Goal: Information Seeking & Learning: Understand process/instructions

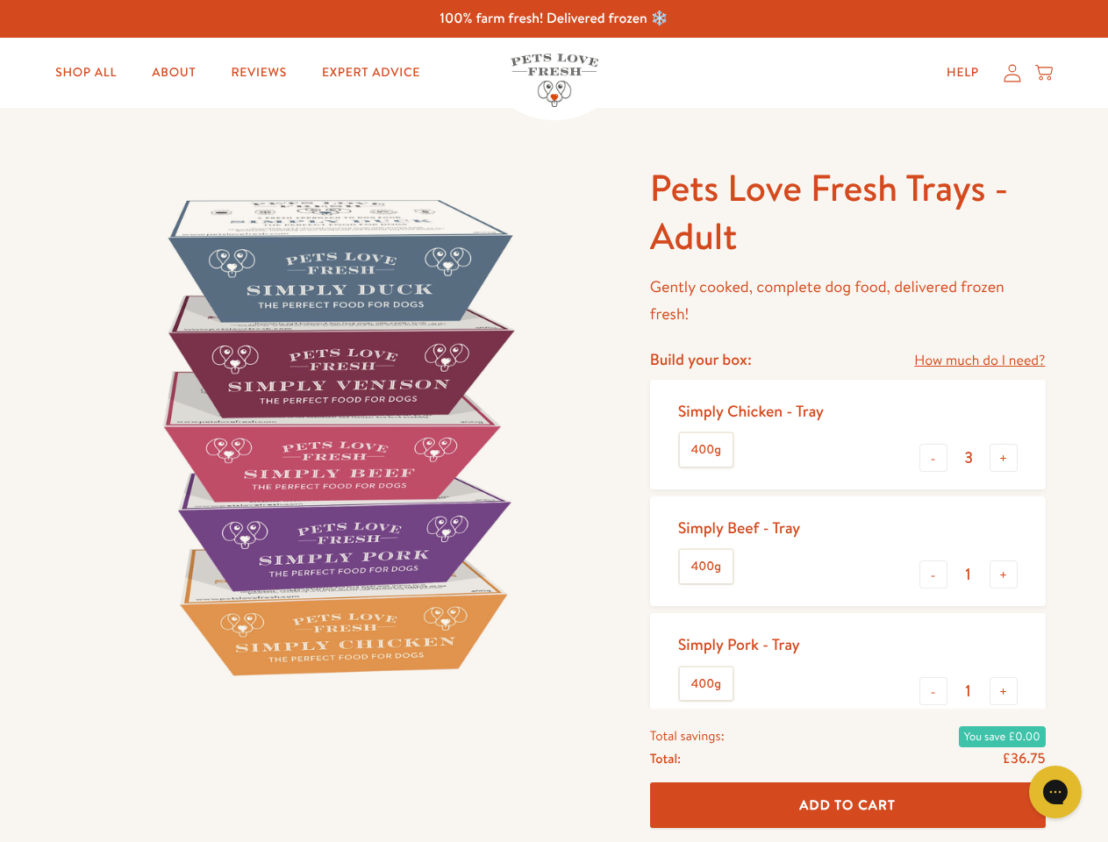
click at [553, 421] on img at bounding box center [335, 436] width 545 height 545
click at [979, 360] on link "How much do I need?" at bounding box center [979, 361] width 131 height 24
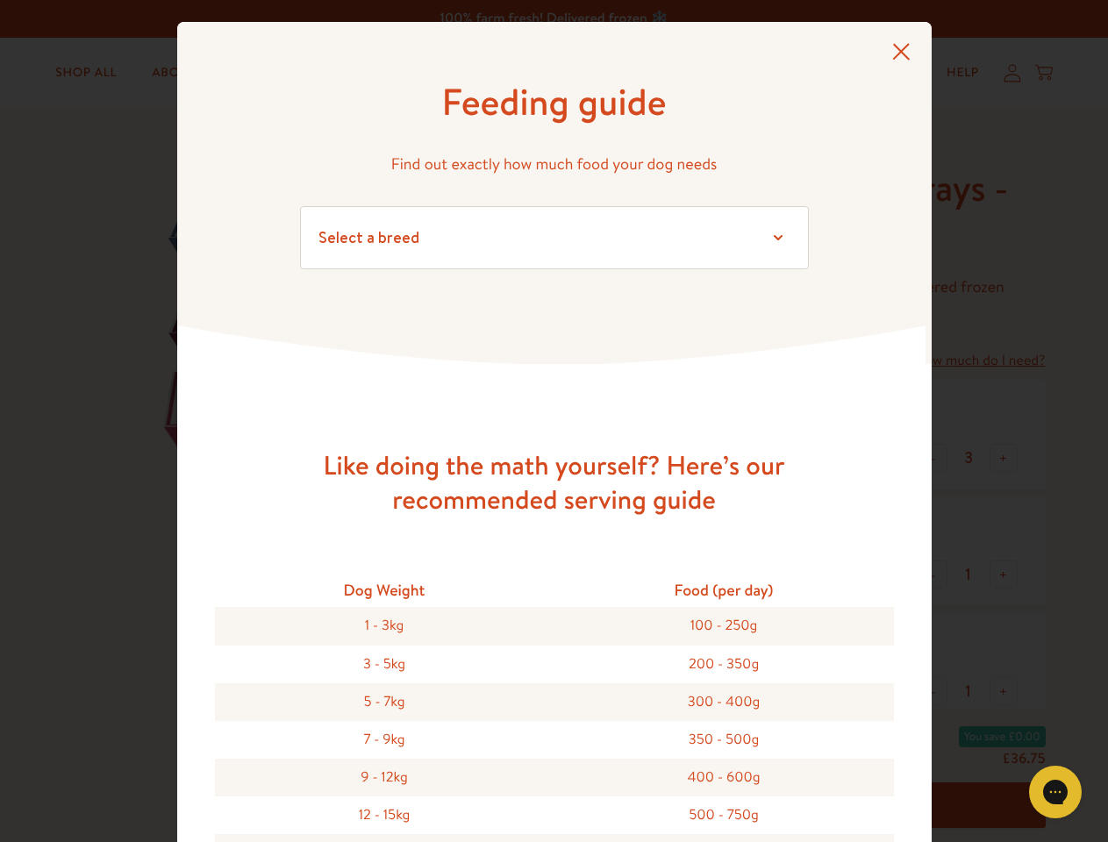
click at [933, 458] on div "Feeding guide Find out exactly how much food your dog needs Select a breed Affe…" at bounding box center [554, 421] width 1108 height 842
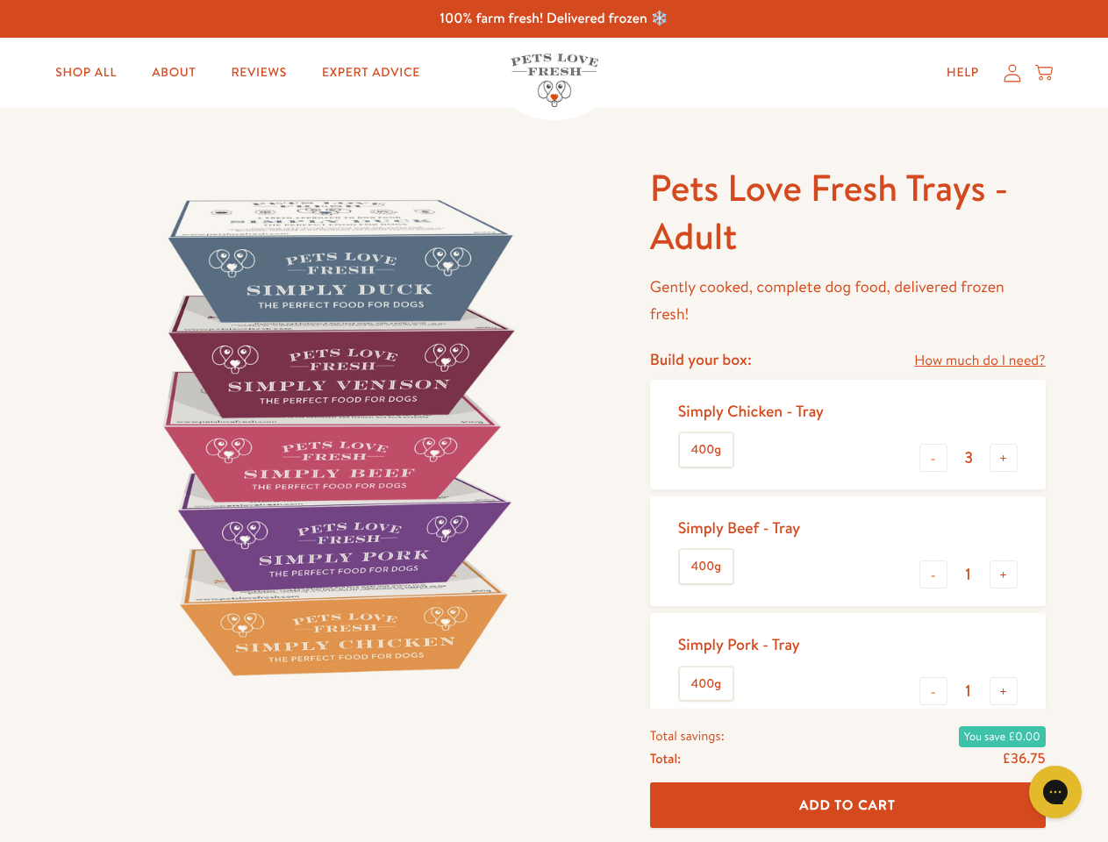
click at [1003, 458] on button "+" at bounding box center [1003, 458] width 28 height 28
type input "4"
click at [933, 574] on button "-" at bounding box center [933, 574] width 28 height 28
click at [1003, 574] on button "+" at bounding box center [1003, 574] width 28 height 28
type input "1"
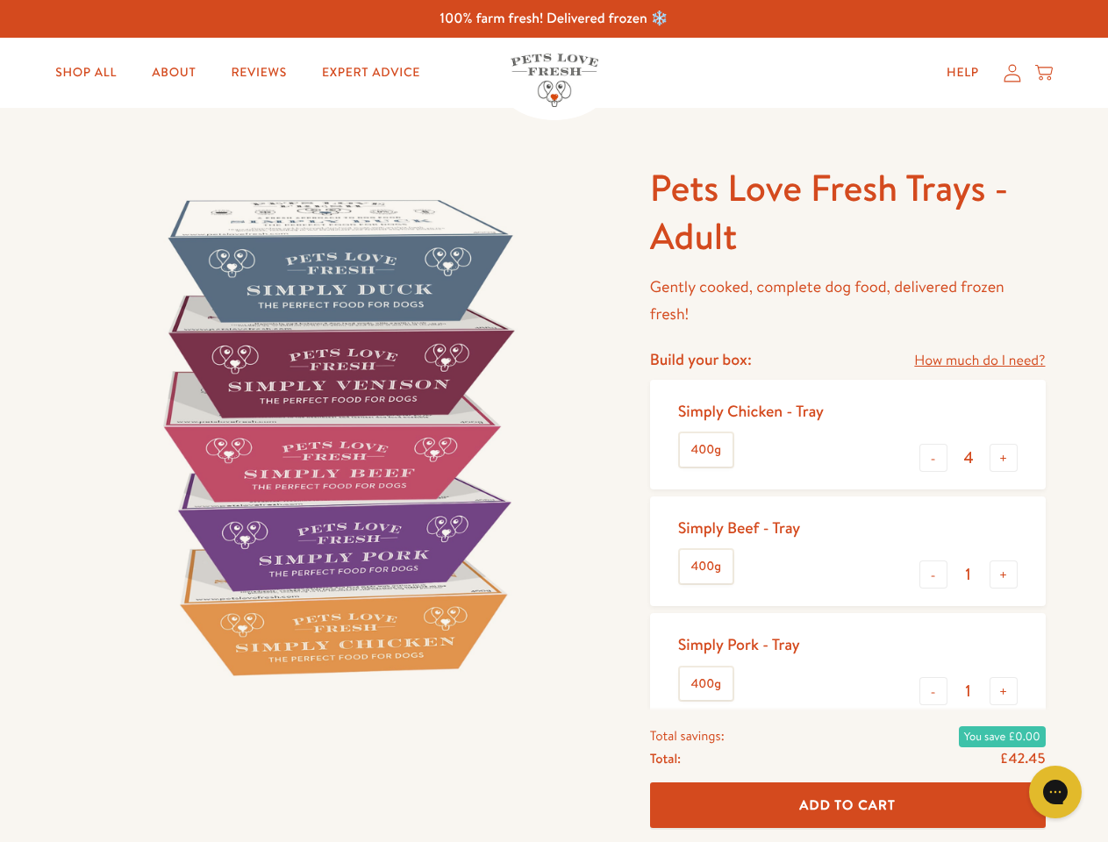
click at [933, 691] on button "-" at bounding box center [933, 691] width 28 height 28
type input "0"
